Goal: Task Accomplishment & Management: Manage account settings

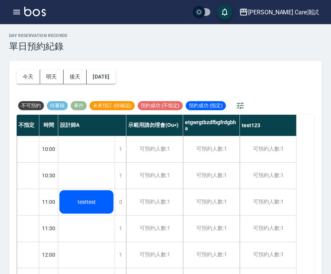
scroll to position [74, 0]
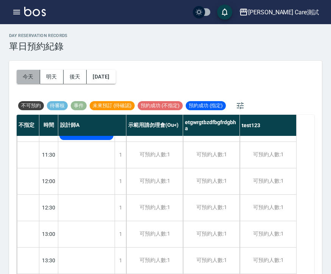
click at [31, 81] on button "今天" at bounding box center [28, 77] width 23 height 14
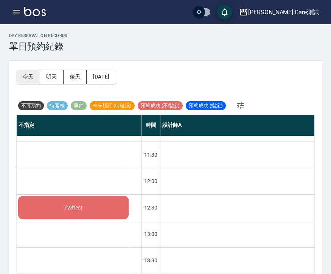
click at [29, 78] on button "今天" at bounding box center [28, 77] width 23 height 14
click at [53, 81] on button "明天" at bounding box center [51, 77] width 23 height 14
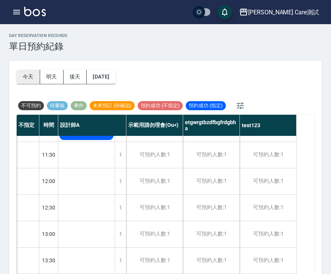
click at [33, 76] on button "今天" at bounding box center [28, 77] width 23 height 14
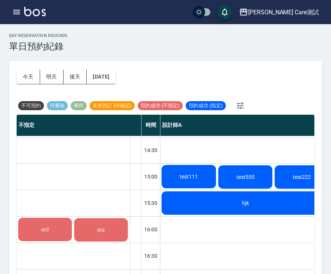
scroll to position [237, 0]
click at [44, 81] on button "明天" at bounding box center [51, 77] width 23 height 14
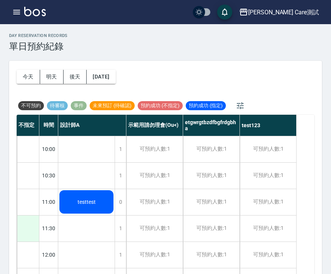
click at [32, 233] on div at bounding box center [28, 229] width 22 height 26
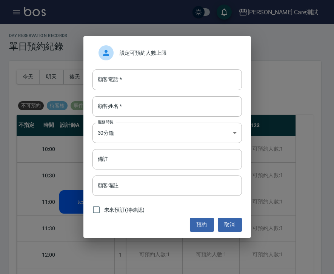
click at [150, 58] on div "設定可預約人數上限" at bounding box center [168, 52] width 150 height 21
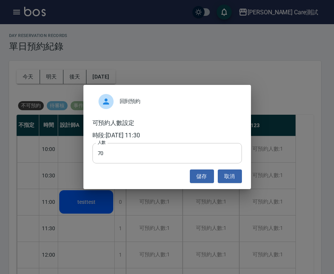
click at [121, 160] on input "70" at bounding box center [168, 153] width 150 height 20
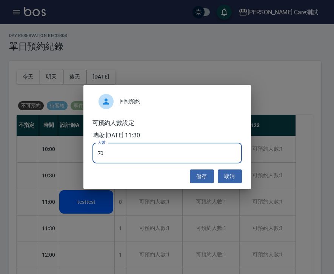
click at [121, 160] on input "70" at bounding box center [168, 153] width 150 height 20
type input "0"
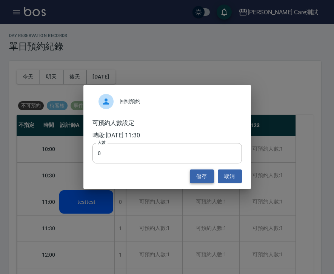
click at [202, 176] on button "儲存" at bounding box center [202, 177] width 24 height 14
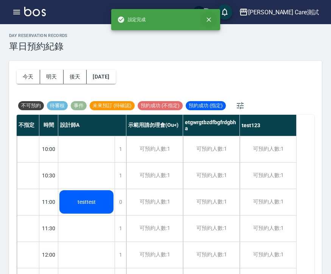
click at [205, 19] on icon "close" at bounding box center [209, 20] width 8 height 8
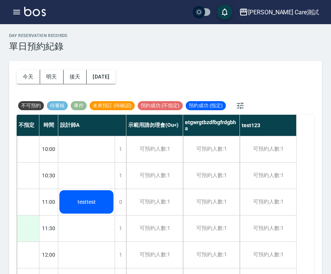
click at [31, 227] on div at bounding box center [28, 229] width 22 height 26
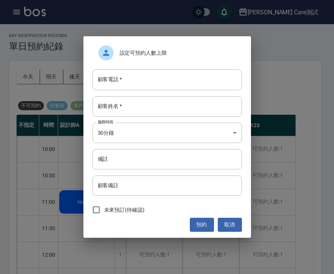
click at [174, 57] on div "設定可預約人數上限" at bounding box center [168, 52] width 150 height 21
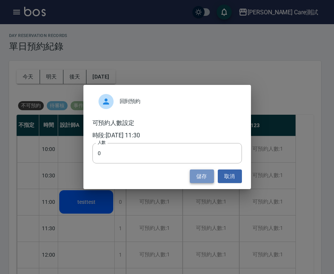
click at [201, 175] on button "儲存" at bounding box center [202, 177] width 24 height 14
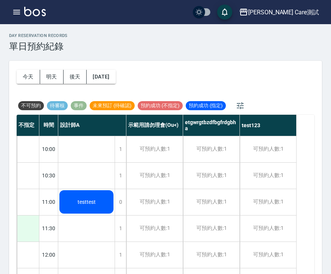
click at [27, 218] on div at bounding box center [28, 229] width 22 height 26
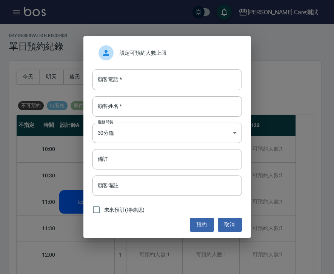
click at [154, 59] on div "設定可預約人數上限" at bounding box center [168, 52] width 150 height 21
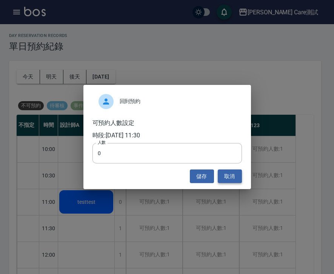
click at [229, 180] on button "取消" at bounding box center [230, 177] width 24 height 14
